Goal: Find specific page/section: Locate a particular part of the current website

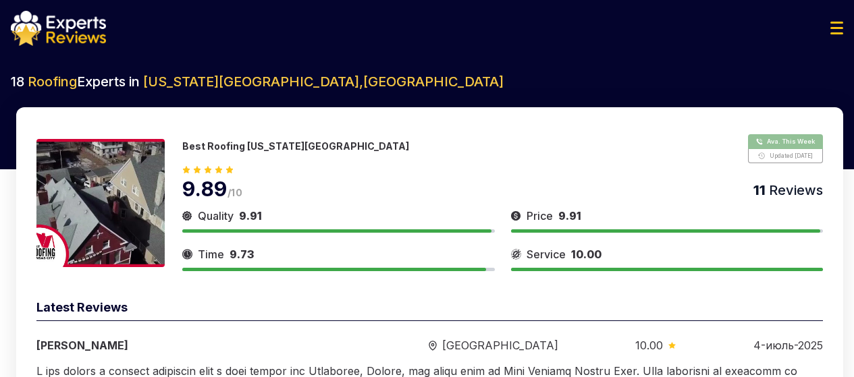
click at [772, 134] on button "Show Number" at bounding box center [785, 148] width 75 height 29
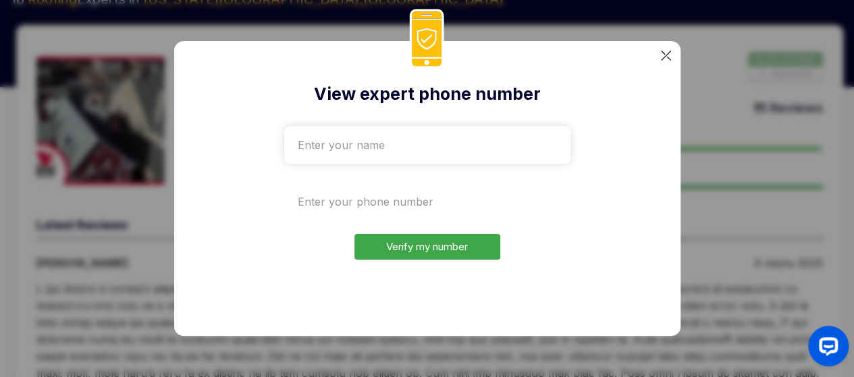
click at [381, 204] on input "tel" at bounding box center [427, 202] width 286 height 38
type input "+"
type input "+1"
click at [668, 53] on img at bounding box center [666, 56] width 10 height 10
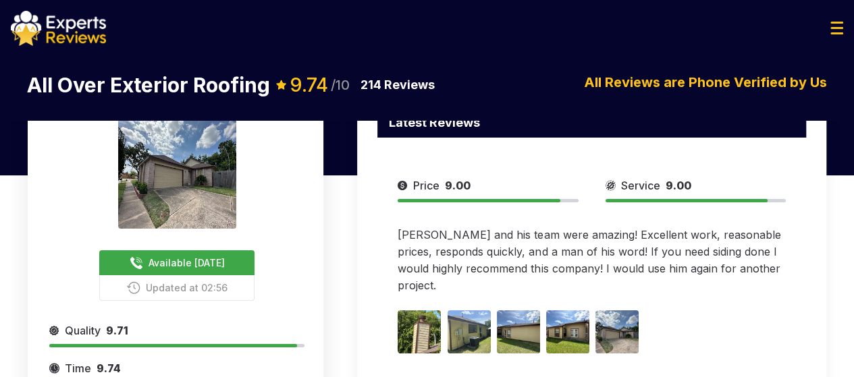
scroll to position [41, 0]
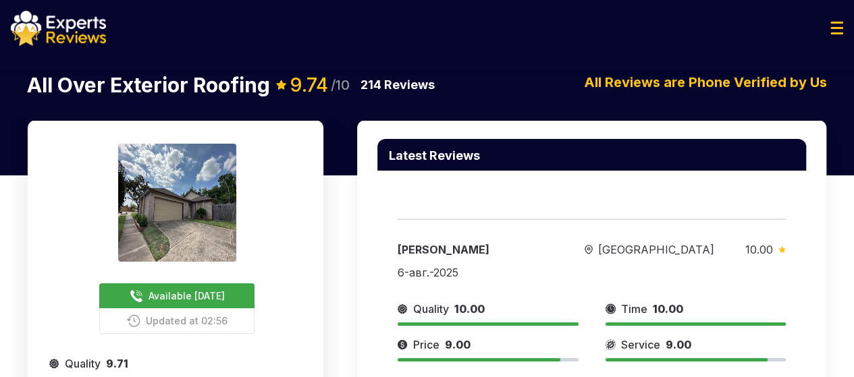
click at [177, 303] on span "Available Today" at bounding box center [186, 296] width 76 height 14
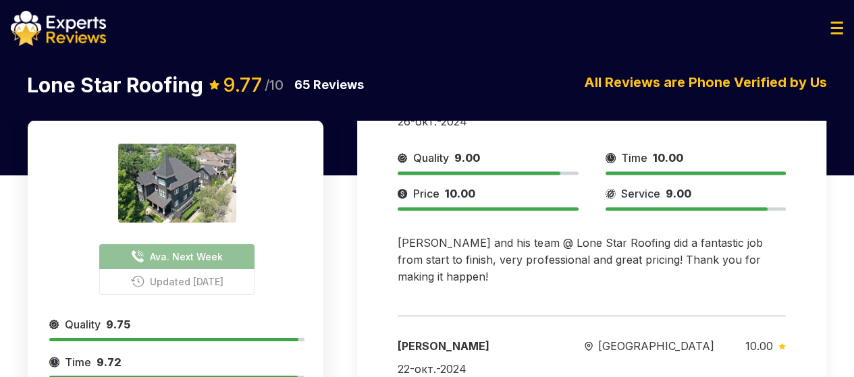
scroll to position [936, 0]
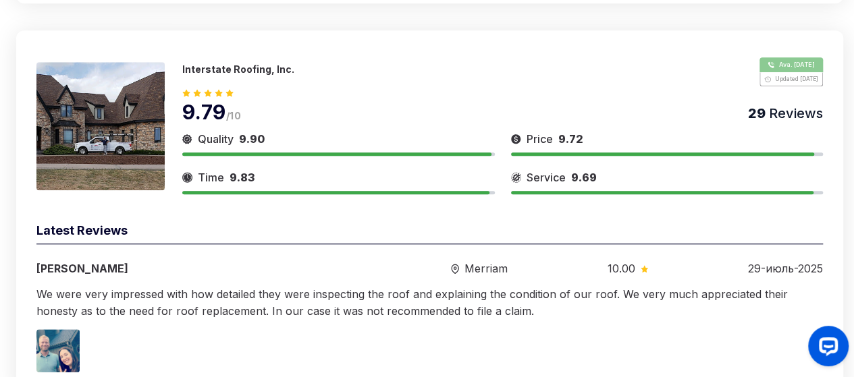
scroll to position [597, 0]
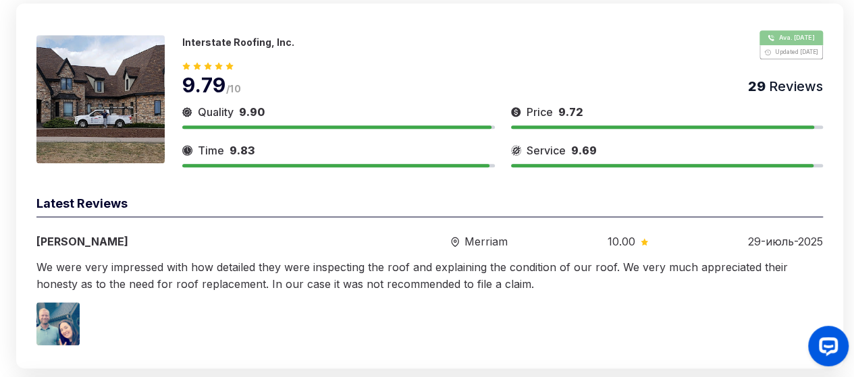
click at [114, 63] on img at bounding box center [100, 99] width 128 height 128
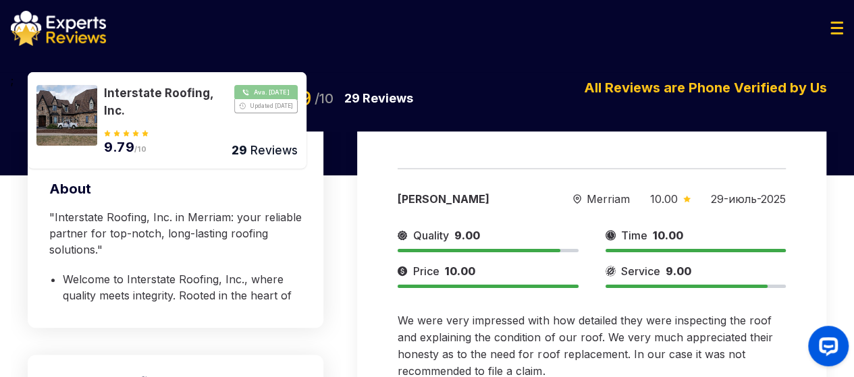
scroll to position [198, 0]
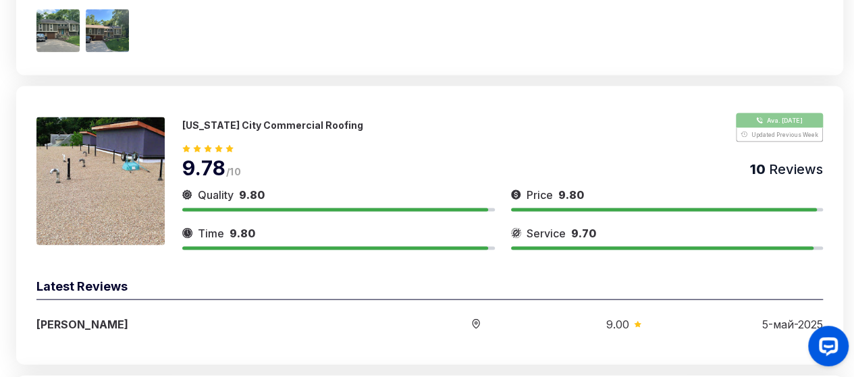
scroll to position [1318, 0]
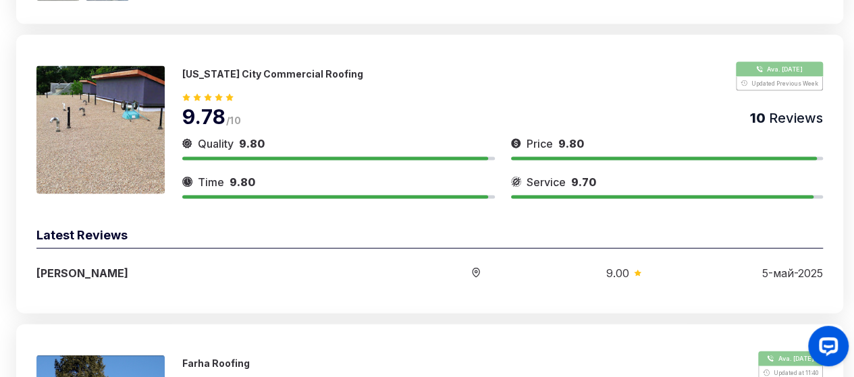
click at [146, 126] on img at bounding box center [100, 130] width 128 height 128
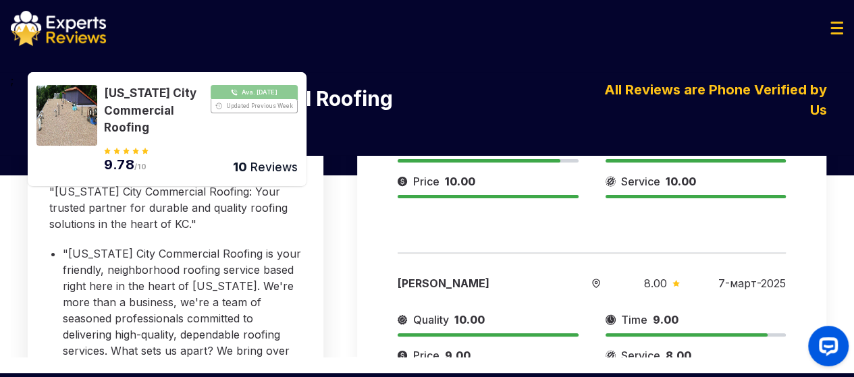
scroll to position [297, 0]
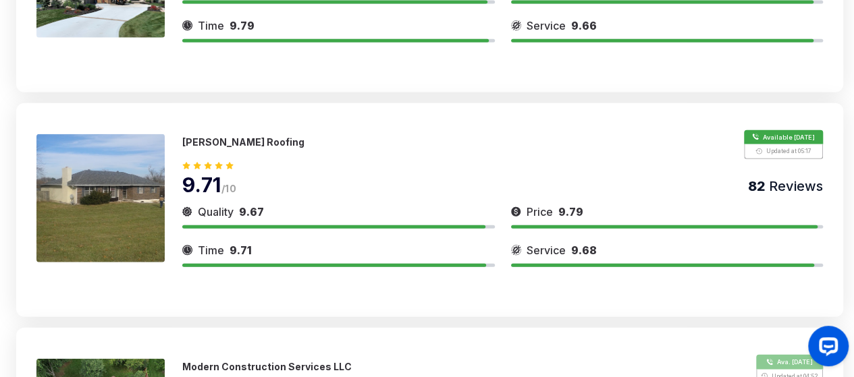
scroll to position [1595, 0]
click at [121, 190] on img at bounding box center [100, 198] width 128 height 128
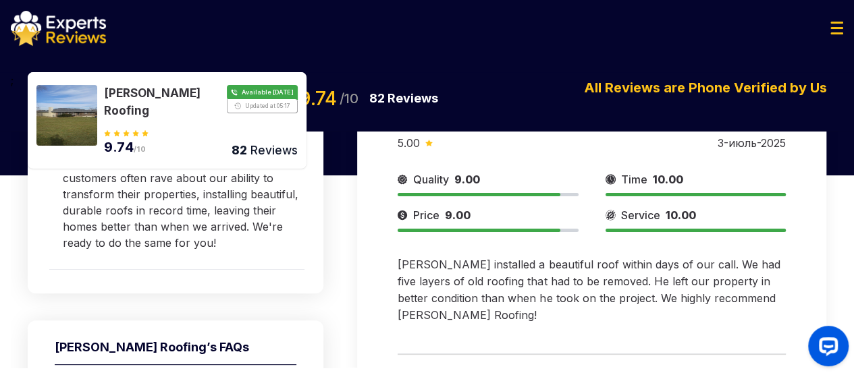
scroll to position [166, 0]
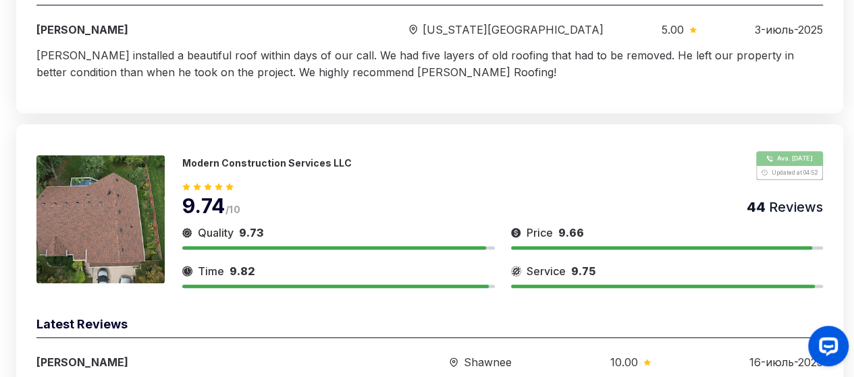
scroll to position [2990, 0]
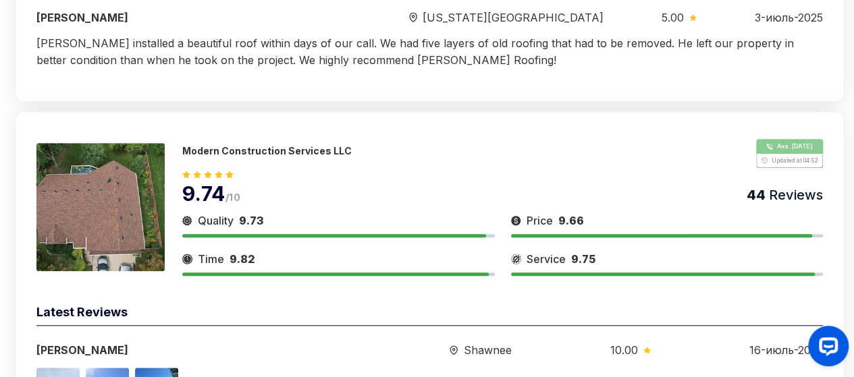
click at [90, 218] on img at bounding box center [100, 207] width 128 height 128
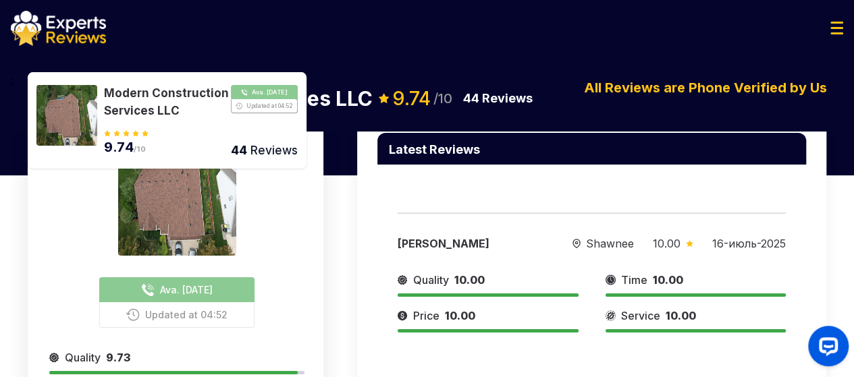
scroll to position [19, 0]
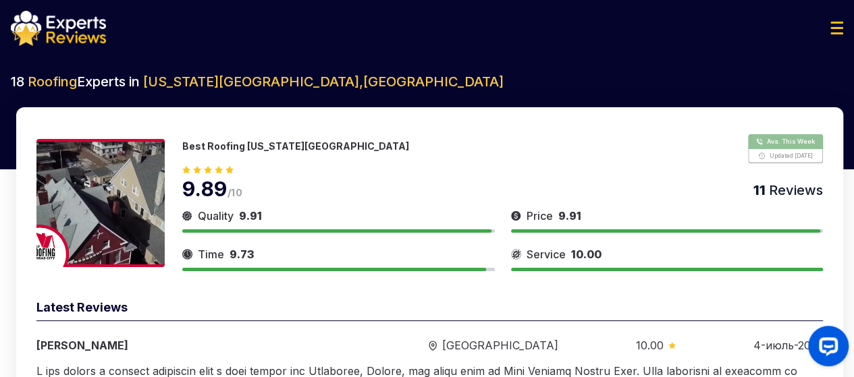
click at [44, 22] on img at bounding box center [58, 28] width 95 height 35
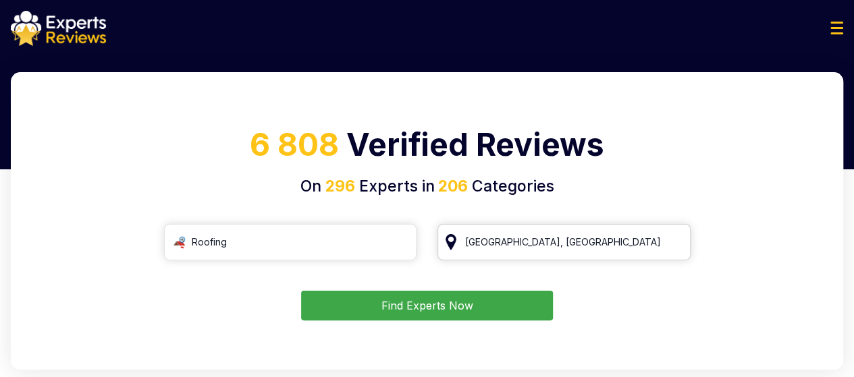
click at [539, 250] on input "[GEOGRAPHIC_DATA], [GEOGRAPHIC_DATA]" at bounding box center [563, 242] width 253 height 36
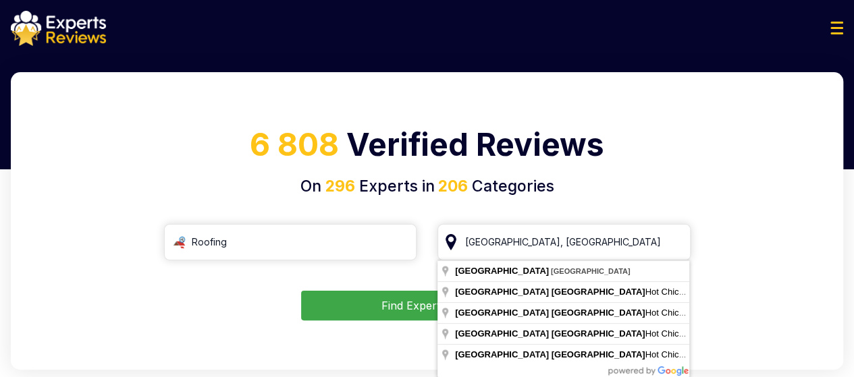
click at [336, 312] on button "Find Experts Now" at bounding box center [427, 306] width 252 height 30
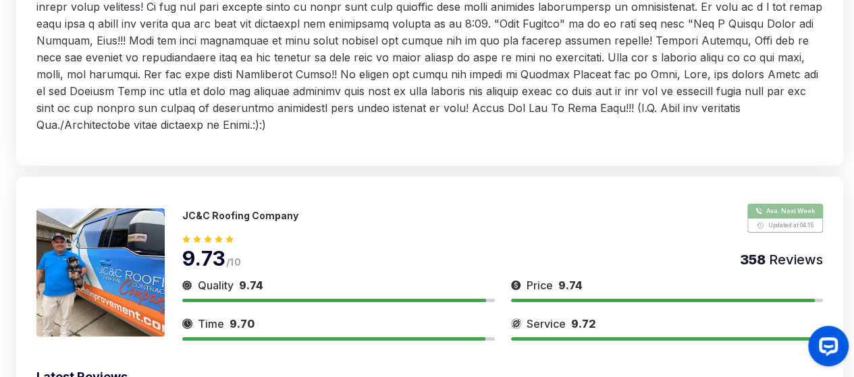
scroll to position [2038, 0]
click at [98, 273] on img at bounding box center [100, 272] width 128 height 128
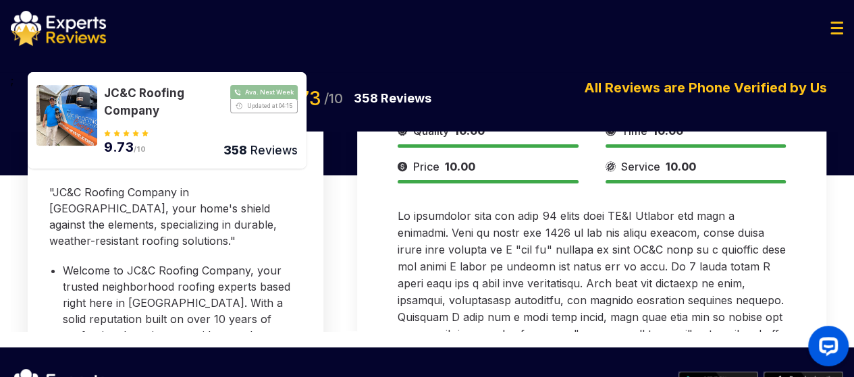
scroll to position [16, 0]
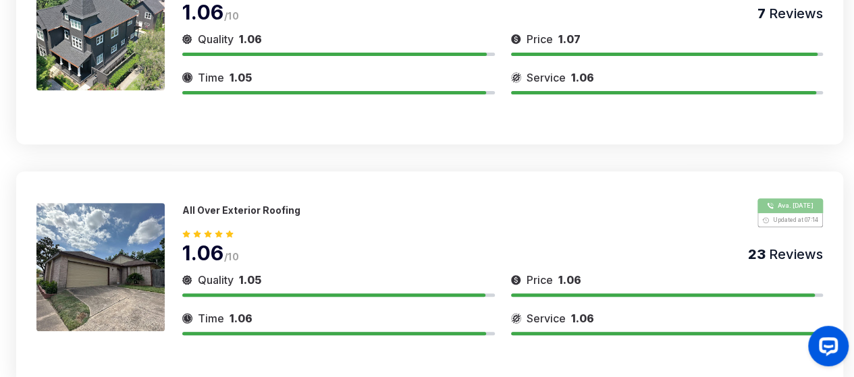
scroll to position [2038, 0]
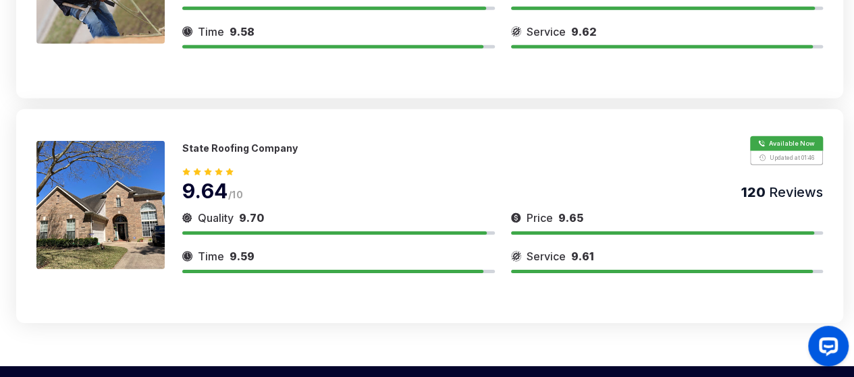
click at [108, 193] on img at bounding box center [100, 205] width 128 height 128
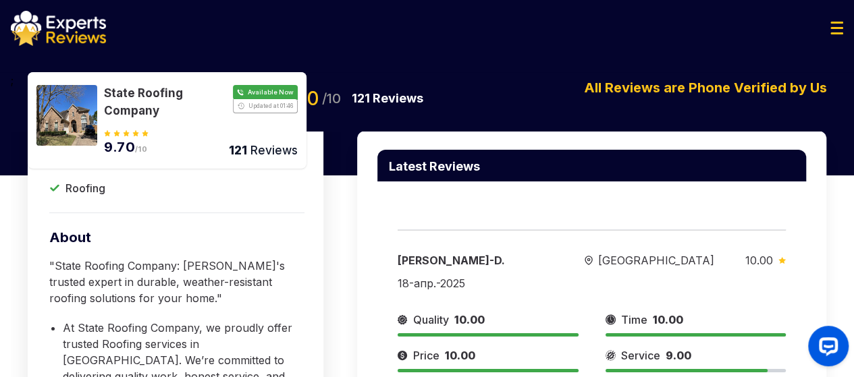
scroll to position [115, 0]
